Goal: Share content

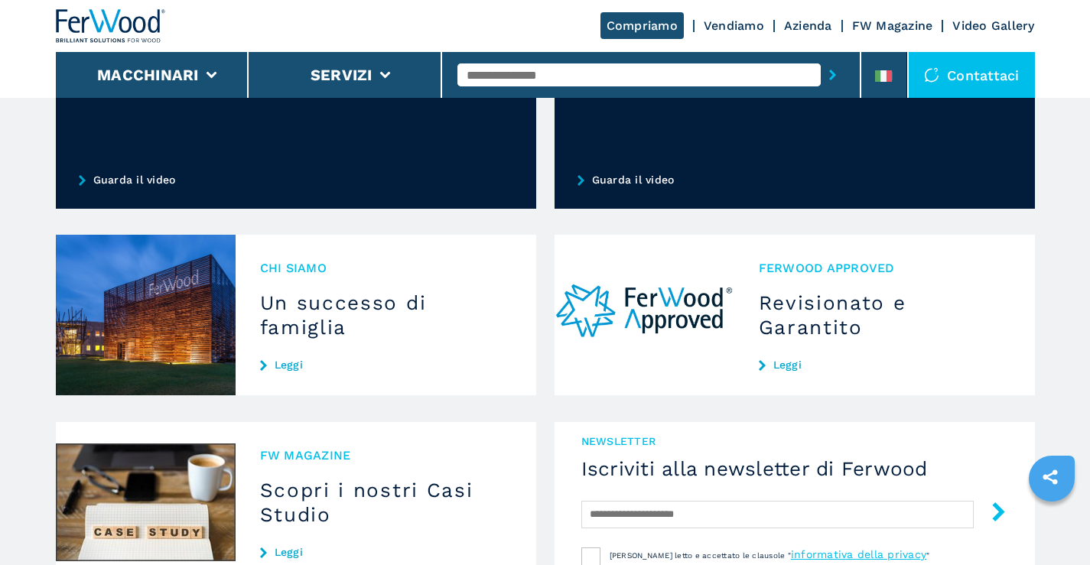
scroll to position [1389, 0]
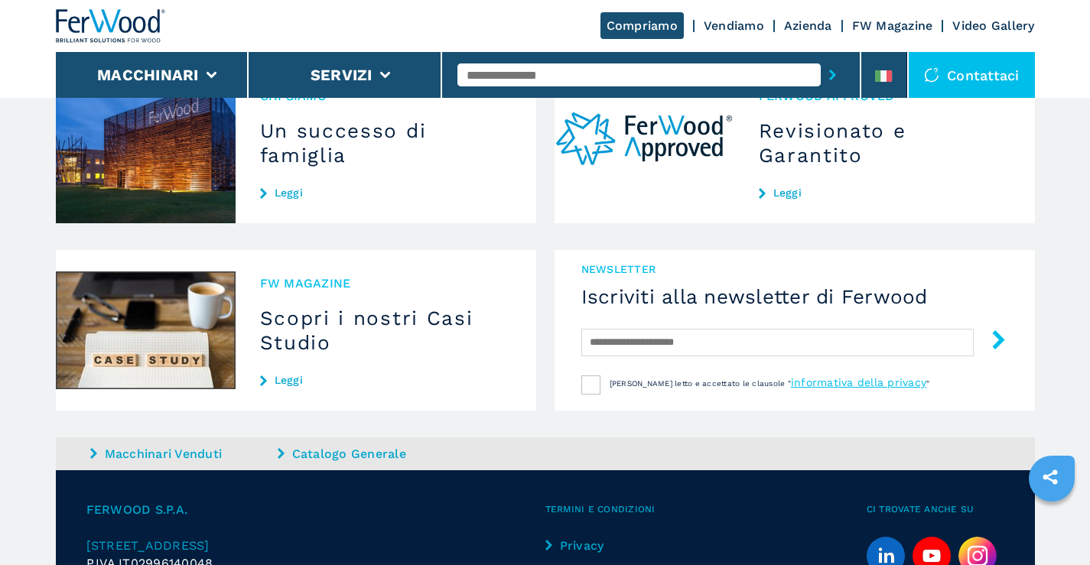
click at [1051, 477] on icon "sharethis" at bounding box center [1050, 477] width 38 height 38
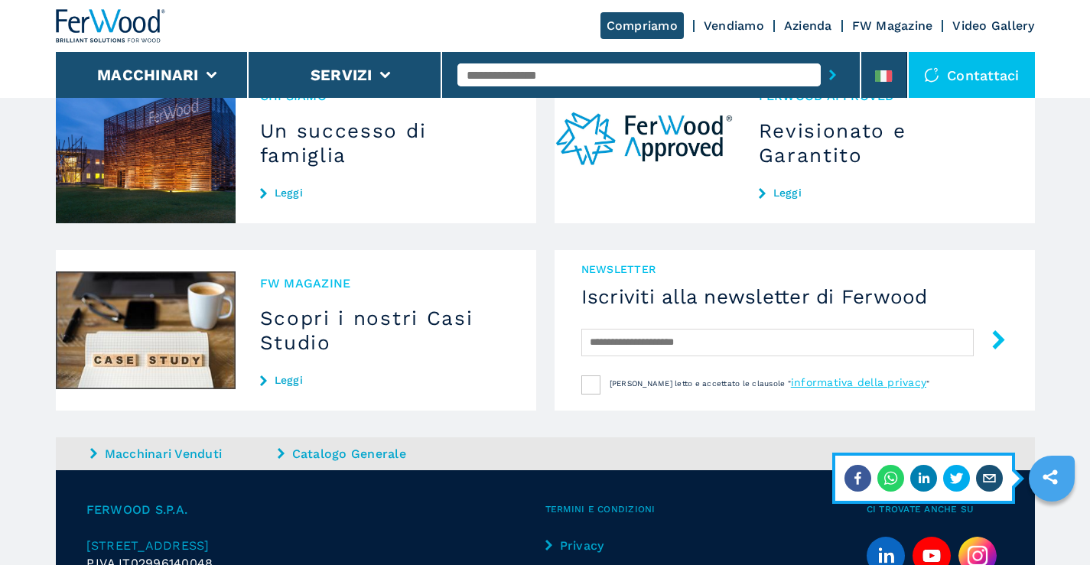
click at [924, 473] on icon "linkedin" at bounding box center [924, 478] width 27 height 27
click at [958, 481] on icon "twitter" at bounding box center [957, 478] width 14 height 11
click at [861, 483] on icon "facebook" at bounding box center [858, 478] width 27 height 27
click at [960, 478] on icon "twitter" at bounding box center [957, 478] width 14 height 11
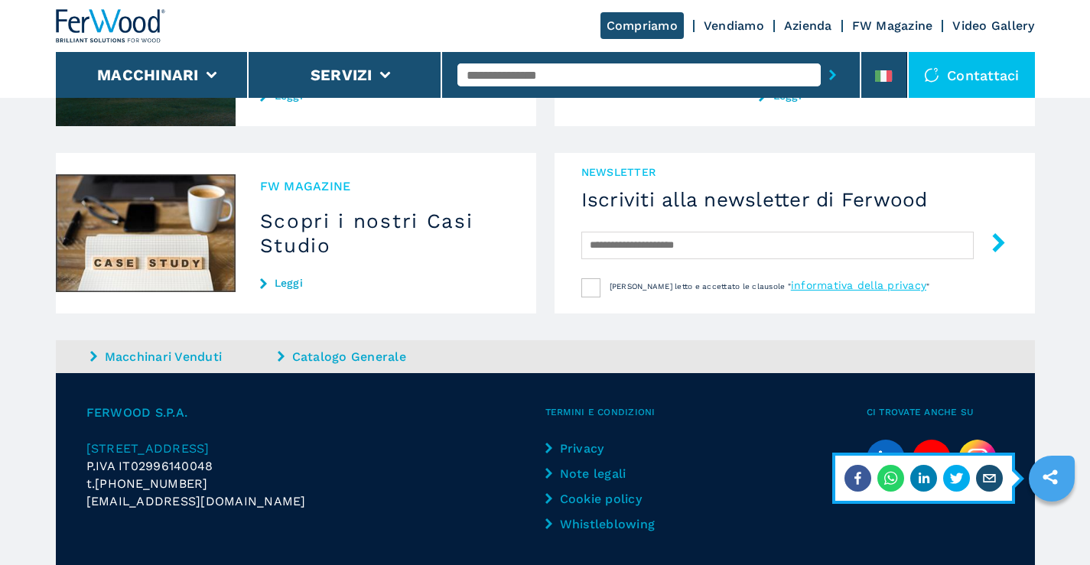
scroll to position [1542, 0]
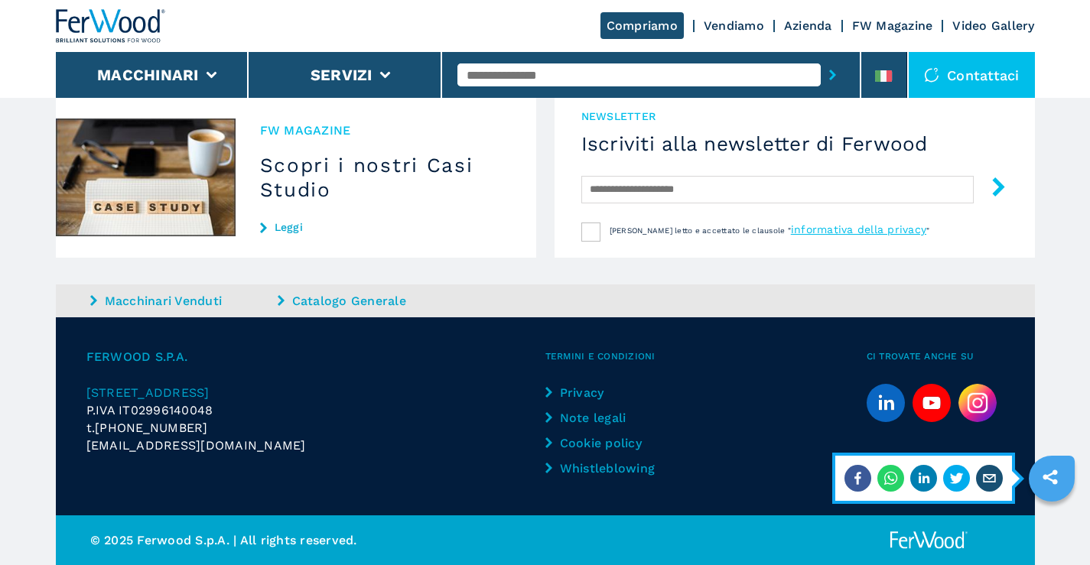
click at [989, 414] on img at bounding box center [978, 403] width 38 height 38
click at [931, 407] on icon "youtube" at bounding box center [932, 403] width 18 height 13
click at [876, 407] on icon "linkedin" at bounding box center [886, 403] width 38 height 38
